Goal: Download file/media

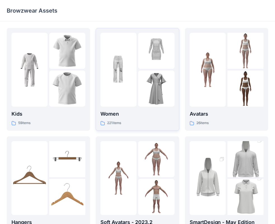
click at [143, 109] on div "Women 221 items" at bounding box center [137, 79] width 74 height 93
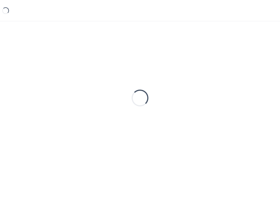
click at [143, 109] on div "Loading..." at bounding box center [140, 98] width 266 height 140
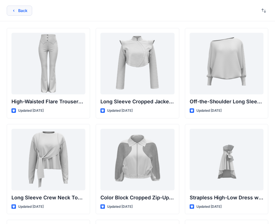
click at [21, 11] on button "Back" at bounding box center [19, 11] width 25 height 10
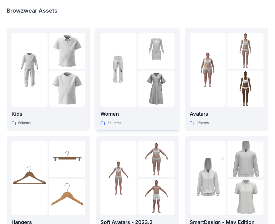
click at [132, 110] on p "Women" at bounding box center [137, 114] width 74 height 8
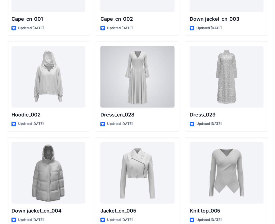
scroll to position [3651, 0]
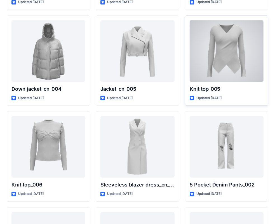
click at [223, 65] on div at bounding box center [227, 50] width 74 height 61
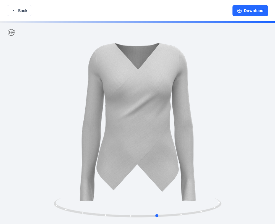
drag, startPoint x: 148, startPoint y: 109, endPoint x: 170, endPoint y: 96, distance: 25.8
click at [171, 96] on div at bounding box center [137, 122] width 275 height 203
click at [254, 9] on button "Download" at bounding box center [250, 10] width 36 height 11
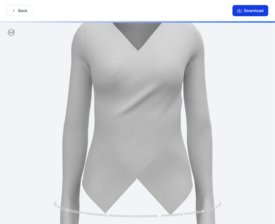
click at [251, 11] on button "Download" at bounding box center [250, 10] width 36 height 11
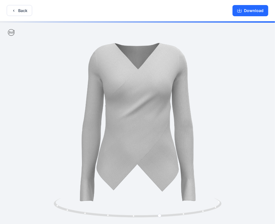
click at [166, 74] on div at bounding box center [137, 122] width 275 height 203
click at [243, 12] on button "Download" at bounding box center [250, 10] width 36 height 11
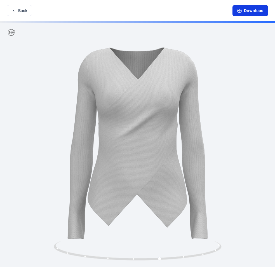
click at [239, 11] on icon "button" at bounding box center [239, 10] width 4 height 4
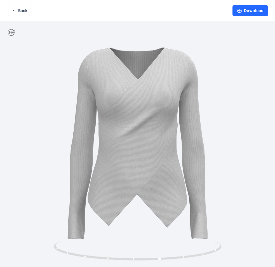
scroll to position [1, 0]
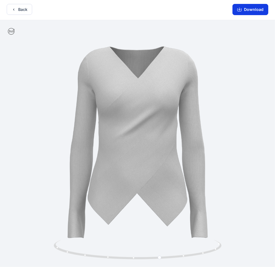
click at [244, 8] on button "Download" at bounding box center [250, 9] width 36 height 11
click at [255, 12] on button "Download" at bounding box center [250, 9] width 36 height 11
click at [18, 10] on button "Back" at bounding box center [19, 9] width 25 height 11
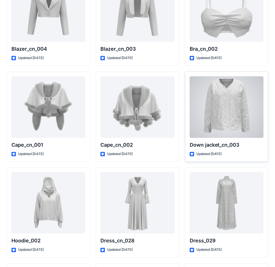
scroll to position [3599, 0]
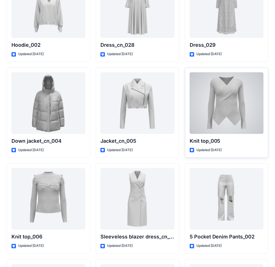
click at [229, 92] on div at bounding box center [227, 102] width 74 height 61
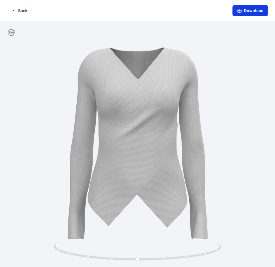
click at [253, 9] on button "Download" at bounding box center [250, 10] width 36 height 11
click at [251, 11] on button "Download" at bounding box center [250, 10] width 36 height 11
click at [23, 10] on button "Back" at bounding box center [19, 10] width 25 height 11
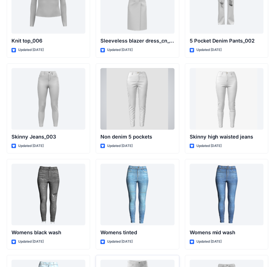
scroll to position [3860, 0]
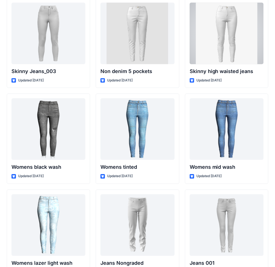
click at [232, 32] on div at bounding box center [227, 33] width 74 height 61
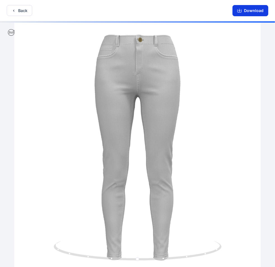
click at [254, 9] on button "Download" at bounding box center [250, 10] width 36 height 11
click at [243, 7] on button "Download" at bounding box center [250, 10] width 36 height 11
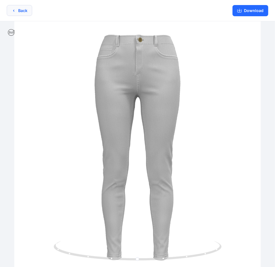
click at [19, 11] on button "Back" at bounding box center [19, 10] width 25 height 11
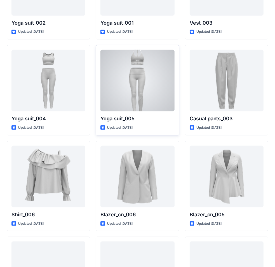
scroll to position [3273, 0]
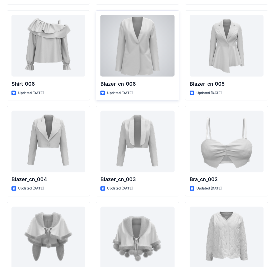
click at [161, 41] on div at bounding box center [137, 45] width 74 height 61
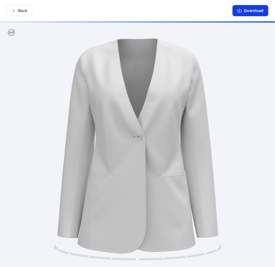
click at [251, 11] on button "Download" at bounding box center [250, 10] width 36 height 11
